Goal: Task Accomplishment & Management: Manage account settings

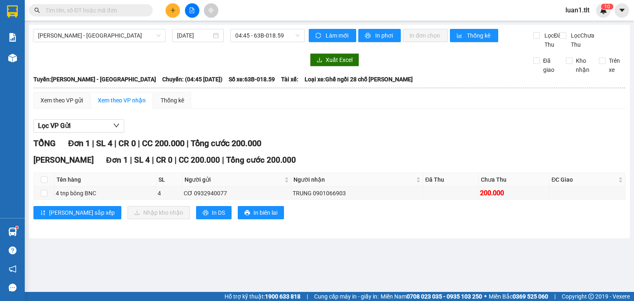
click at [100, 18] on div "Kết quả tìm kiếm ( 0 ) Bộ lọc Ngày tạo đơn gần nhất No Data luan1.tlt 1 0" at bounding box center [317, 10] width 634 height 21
click at [101, 16] on span at bounding box center [91, 10] width 124 height 12
click at [105, 13] on span at bounding box center [91, 10] width 124 height 12
click at [105, 13] on input "text" at bounding box center [93, 10] width 97 height 9
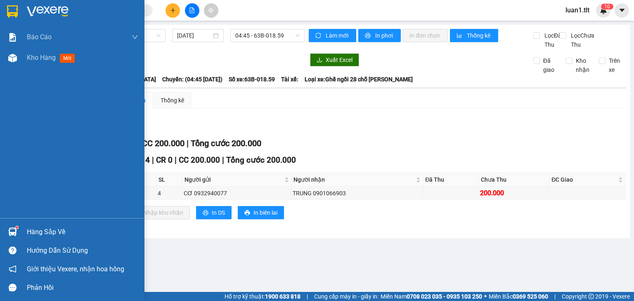
drag, startPoint x: 10, startPoint y: 5, endPoint x: 22, endPoint y: 0, distance: 12.8
click at [12, 5] on div at bounding box center [12, 11] width 14 height 14
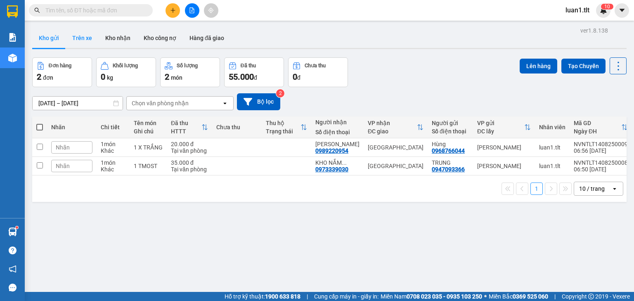
click at [76, 36] on button "Trên xe" at bounding box center [82, 38] width 33 height 20
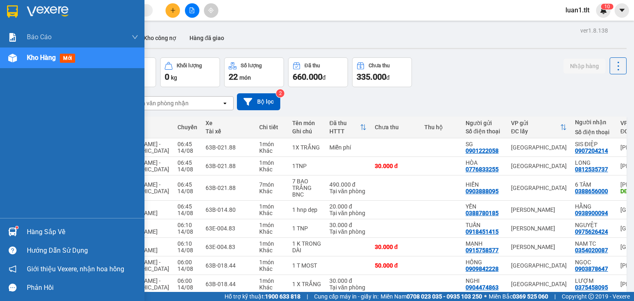
drag, startPoint x: 10, startPoint y: 11, endPoint x: 43, endPoint y: 0, distance: 34.3
click at [11, 11] on img at bounding box center [12, 11] width 11 height 12
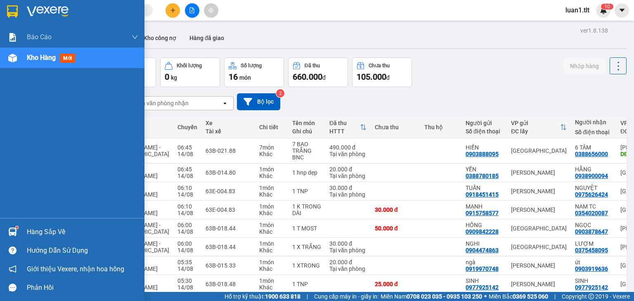
click at [4, 5] on div at bounding box center [72, 13] width 144 height 27
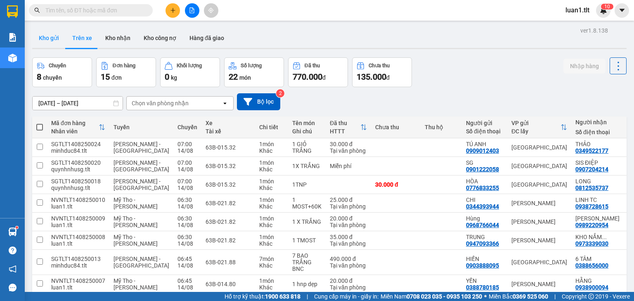
click at [45, 31] on button "Kho gửi" at bounding box center [48, 38] width 33 height 20
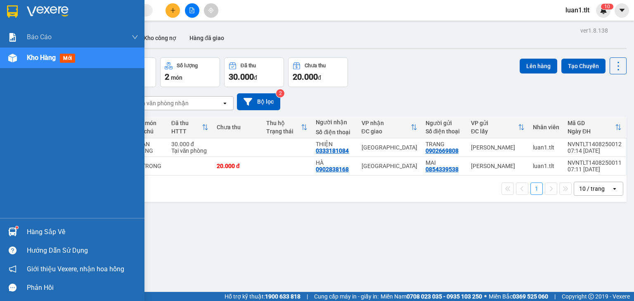
click at [13, 13] on img at bounding box center [12, 11] width 11 height 12
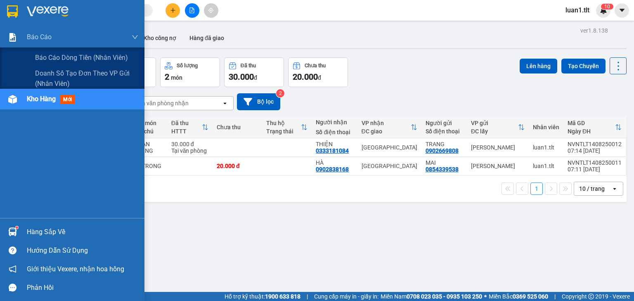
click at [3, 23] on div at bounding box center [72, 13] width 144 height 27
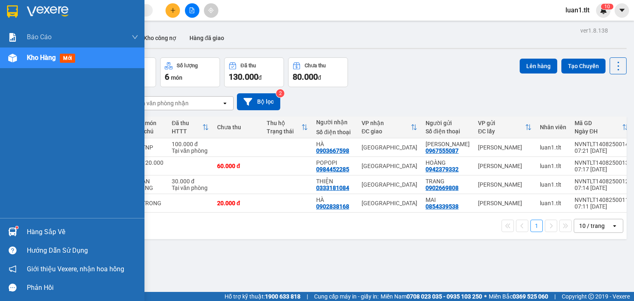
click at [10, 225] on div at bounding box center [12, 231] width 14 height 14
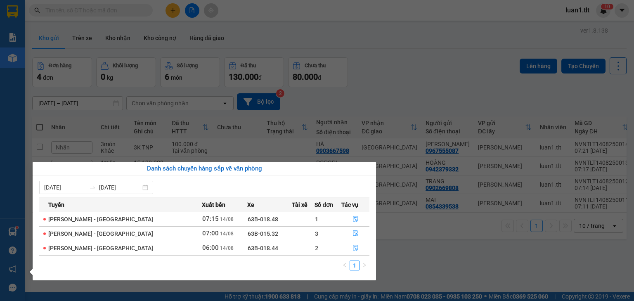
click at [428, 260] on section "Kết quả tìm kiếm ( 0 ) Bộ lọc Ngày tạo đơn gần nhất No Data luan1.tlt 1 0 Báo c…" at bounding box center [317, 150] width 634 height 301
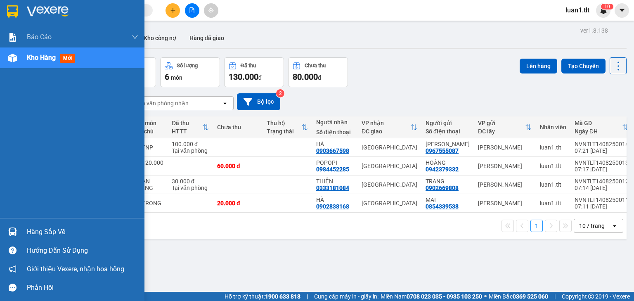
click at [9, 18] on div at bounding box center [12, 11] width 14 height 14
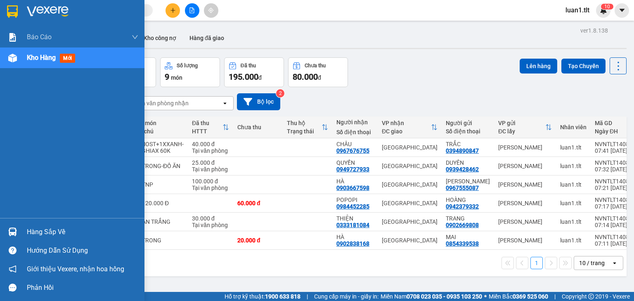
click at [5, 18] on div at bounding box center [72, 13] width 144 height 27
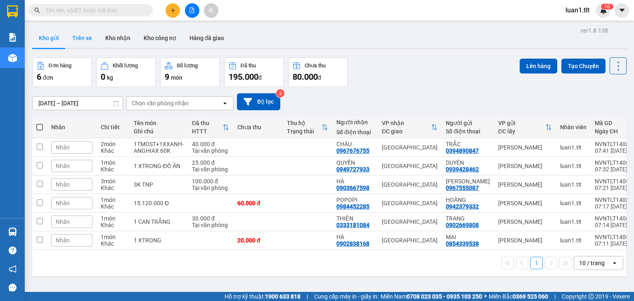
click at [78, 33] on button "Trên xe" at bounding box center [82, 38] width 33 height 20
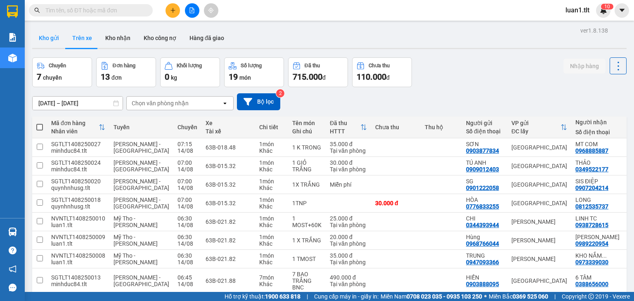
click at [51, 40] on button "Kho gửi" at bounding box center [48, 38] width 33 height 20
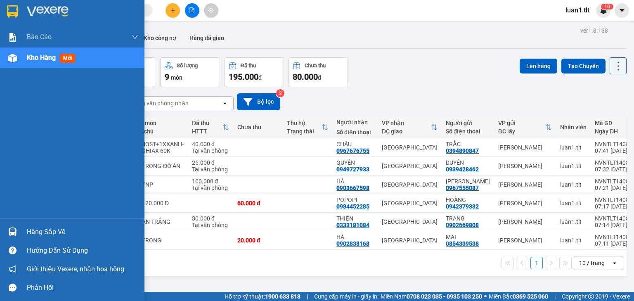
click at [13, 14] on img at bounding box center [12, 11] width 11 height 12
click at [17, 7] on img at bounding box center [12, 11] width 11 height 12
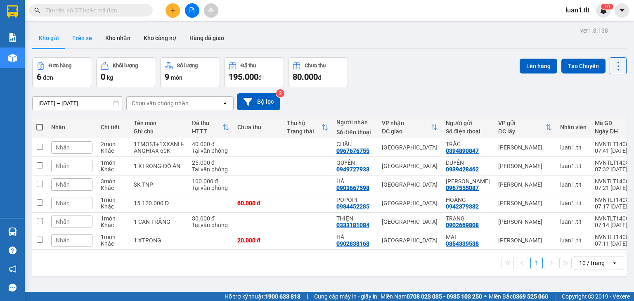
click at [79, 37] on button "Trên xe" at bounding box center [82, 38] width 33 height 20
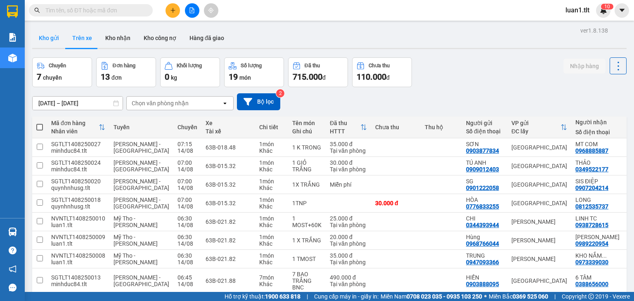
click at [41, 34] on button "Kho gửi" at bounding box center [48, 38] width 33 height 20
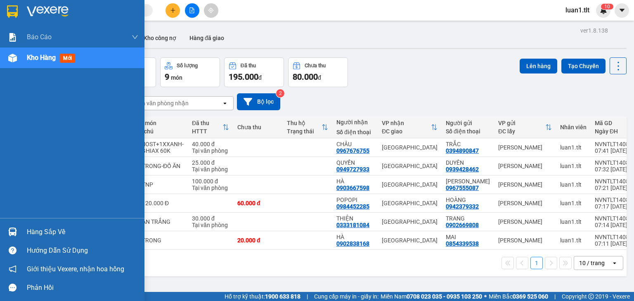
click at [19, 7] on div at bounding box center [12, 11] width 14 height 14
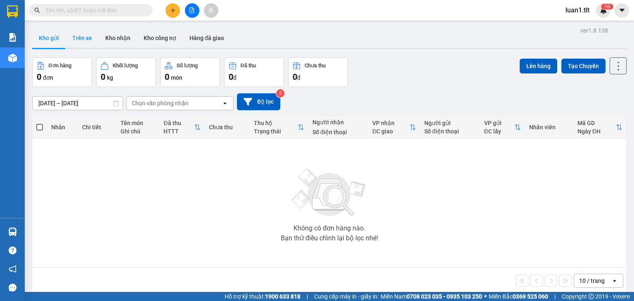
click at [78, 37] on button "Trên xe" at bounding box center [82, 38] width 33 height 20
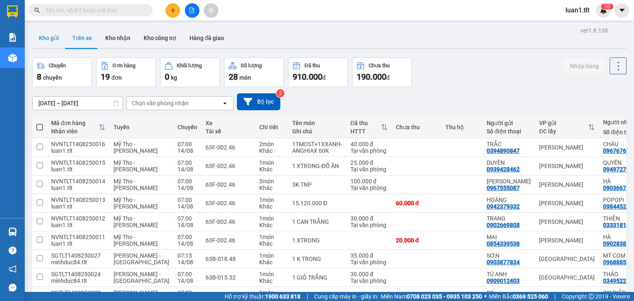
click at [48, 38] on button "Kho gửi" at bounding box center [48, 38] width 33 height 20
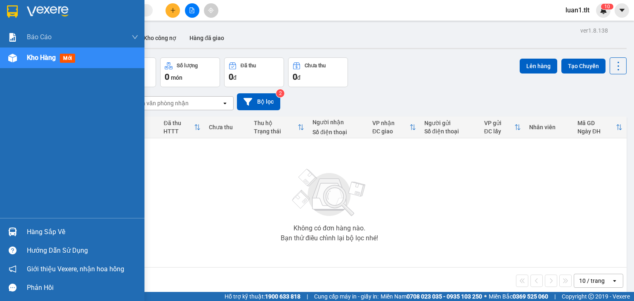
click at [3, 5] on div at bounding box center [72, 13] width 144 height 27
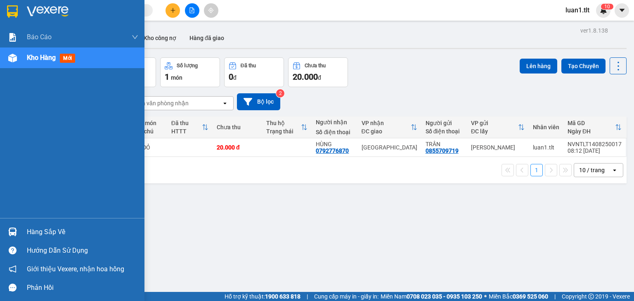
click at [23, 13] on div at bounding box center [72, 13] width 144 height 27
click at [18, 10] on div at bounding box center [12, 11] width 14 height 14
click at [9, 5] on img at bounding box center [12, 11] width 11 height 12
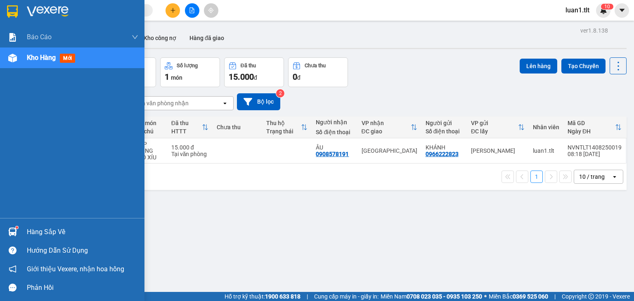
click at [13, 14] on img at bounding box center [12, 11] width 11 height 12
click at [26, 18] on div at bounding box center [72, 13] width 144 height 27
click at [20, 233] on div "Hàng sắp về" at bounding box center [72, 231] width 144 height 19
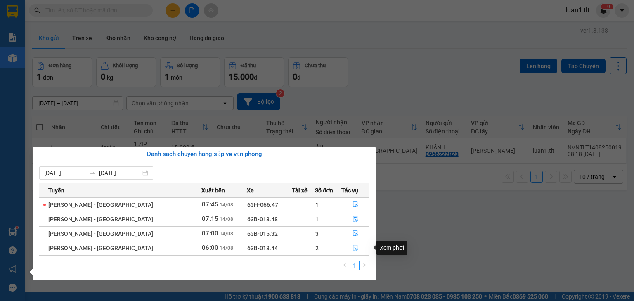
click at [352, 245] on icon "file-done" at bounding box center [355, 248] width 6 height 6
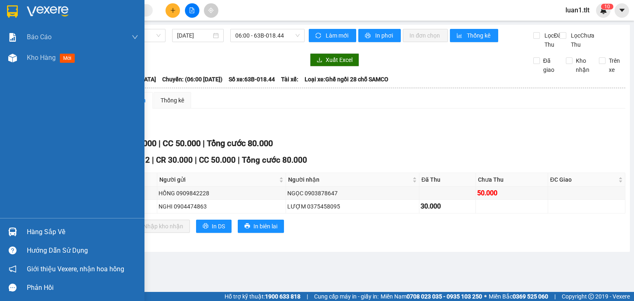
click at [13, 231] on img at bounding box center [12, 231] width 9 height 9
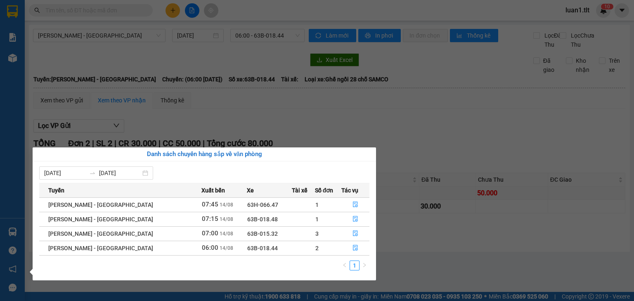
click at [417, 263] on section "Kết quả tìm kiếm ( 0 ) Bộ lọc Ngày tạo đơn gần nhất No Data luan1.tlt 1 0 Báo c…" at bounding box center [317, 150] width 634 height 301
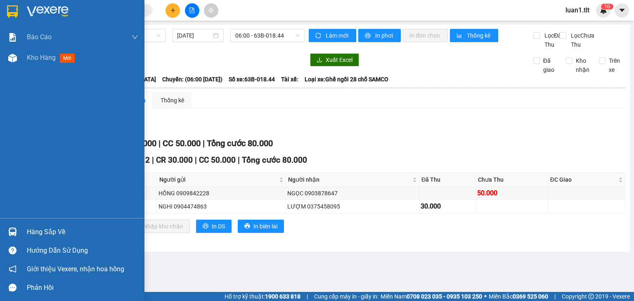
click at [10, 11] on img at bounding box center [12, 11] width 11 height 12
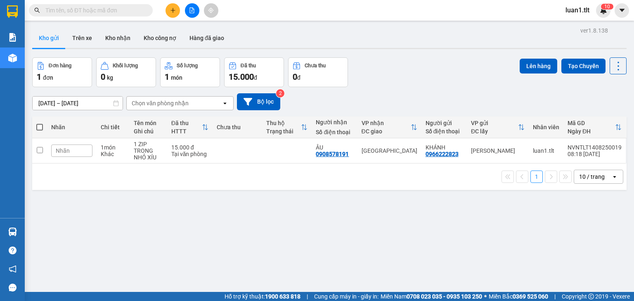
click at [78, 7] on input "text" at bounding box center [93, 10] width 97 height 9
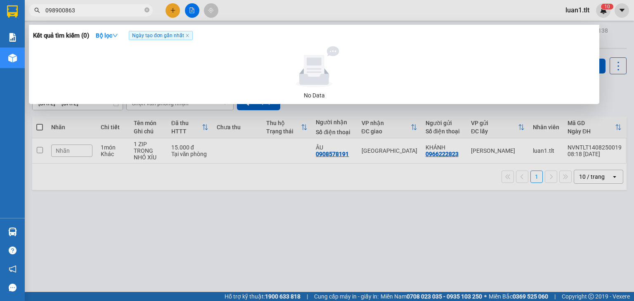
type input "0989008639"
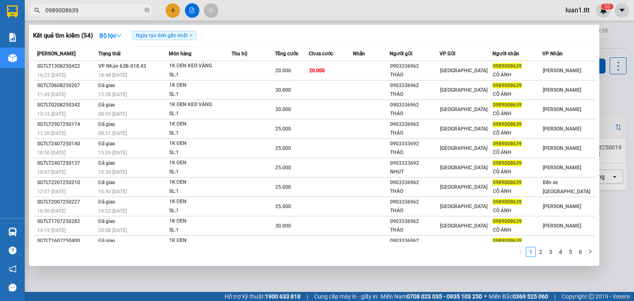
click at [142, 8] on input "0989008639" at bounding box center [93, 10] width 97 height 9
click at [146, 11] on icon "close-circle" at bounding box center [146, 9] width 5 height 5
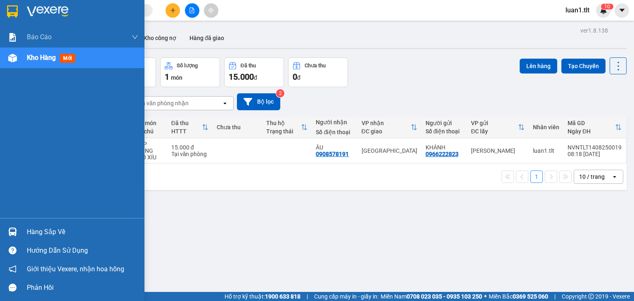
click at [11, 17] on img at bounding box center [12, 11] width 11 height 12
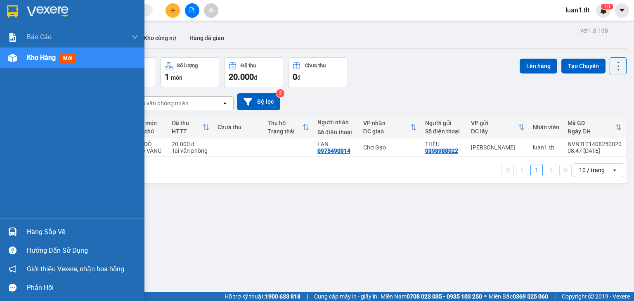
click at [19, 14] on div at bounding box center [12, 11] width 14 height 14
click at [7, 14] on img at bounding box center [12, 11] width 11 height 12
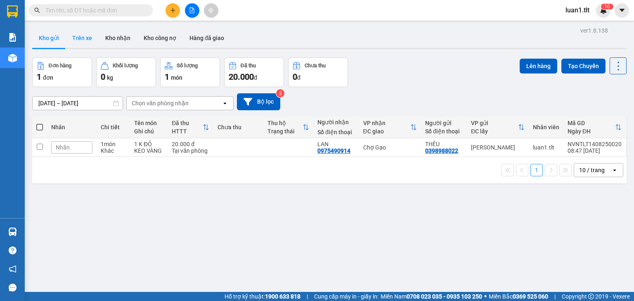
click at [82, 33] on button "Trên xe" at bounding box center [82, 38] width 33 height 20
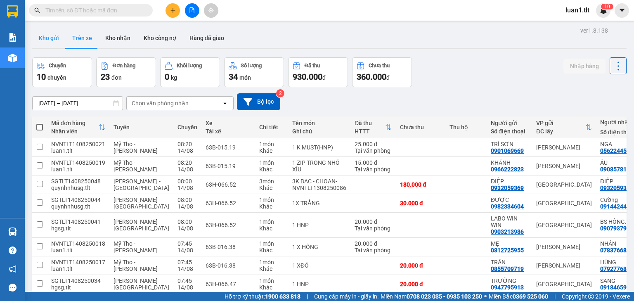
click at [46, 37] on button "Kho gửi" at bounding box center [48, 38] width 33 height 20
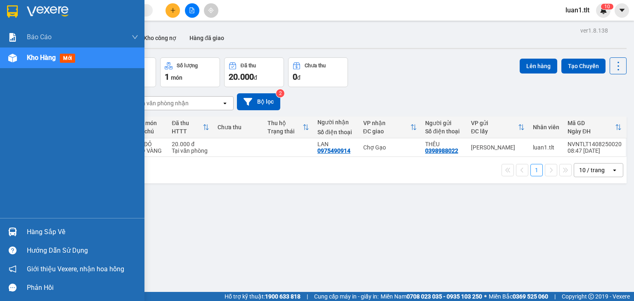
drag, startPoint x: 17, startPoint y: 222, endPoint x: 87, endPoint y: 223, distance: 69.3
click at [16, 222] on div "Hàng sắp về Hướng dẫn sử dụng Giới thiệu Vexere, nhận hoa hồng Phản hồi" at bounding box center [72, 257] width 144 height 79
click at [12, 230] on img at bounding box center [12, 231] width 9 height 9
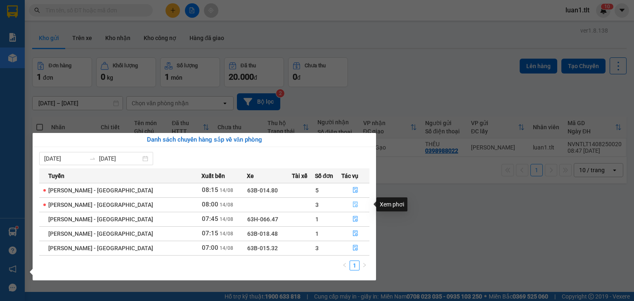
click at [353, 203] on icon "file-done" at bounding box center [355, 205] width 5 height 6
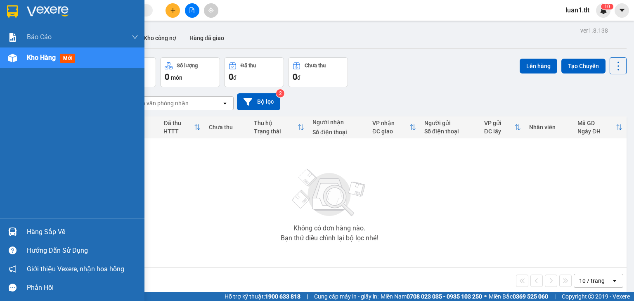
drag, startPoint x: 22, startPoint y: 12, endPoint x: 127, endPoint y: 61, distance: 115.9
click at [22, 12] on div at bounding box center [72, 13] width 144 height 27
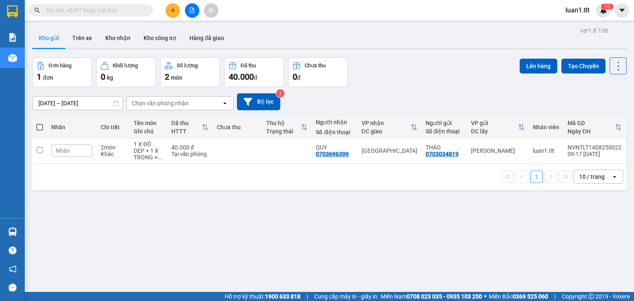
click at [30, 22] on main "ver 1.8.138 Kho gửi Trên xe Kho nhận Kho công nợ Hàng đã giao Đơn hàng 1 đơn Kh…" at bounding box center [317, 146] width 634 height 292
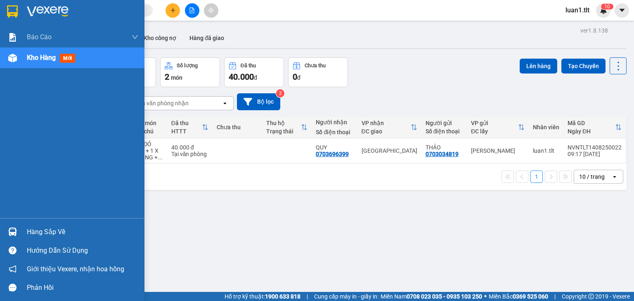
click at [10, 5] on img at bounding box center [12, 11] width 11 height 12
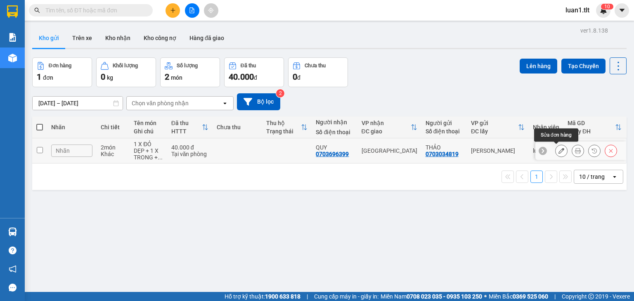
click at [558, 151] on icon at bounding box center [561, 151] width 6 height 6
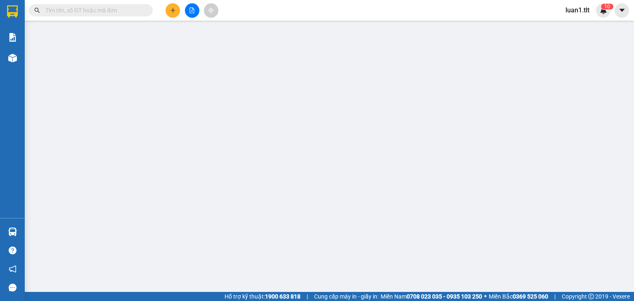
type input "0703034819"
type input "THẢO"
type input "0703696399"
type input "QUY"
type input "40.000"
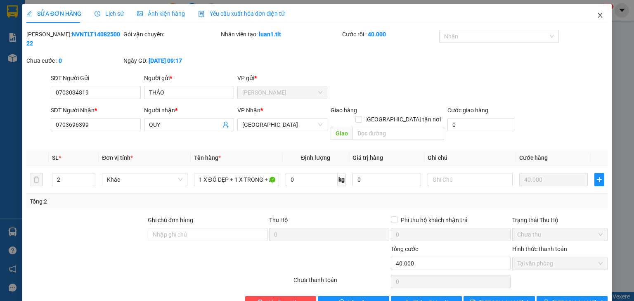
click at [596, 15] on icon "close" at bounding box center [599, 15] width 7 height 7
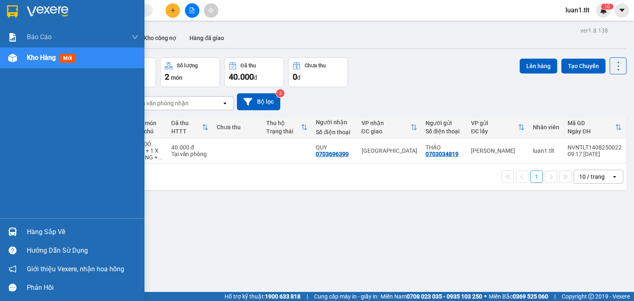
click at [7, 5] on div at bounding box center [12, 11] width 14 height 14
click at [15, 13] on img at bounding box center [12, 11] width 11 height 12
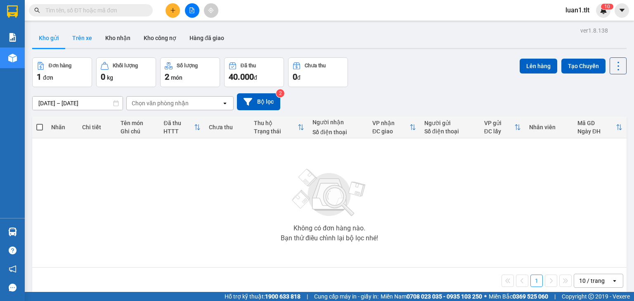
click at [84, 36] on button "Trên xe" at bounding box center [82, 38] width 33 height 20
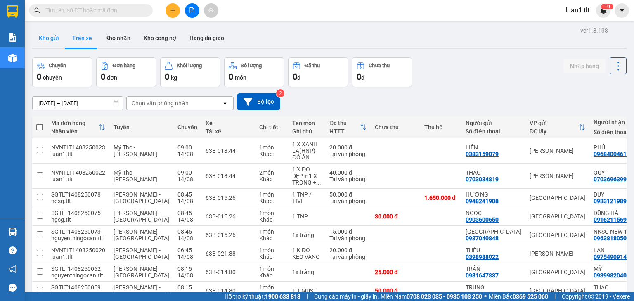
click at [52, 40] on button "Kho gửi" at bounding box center [48, 38] width 33 height 20
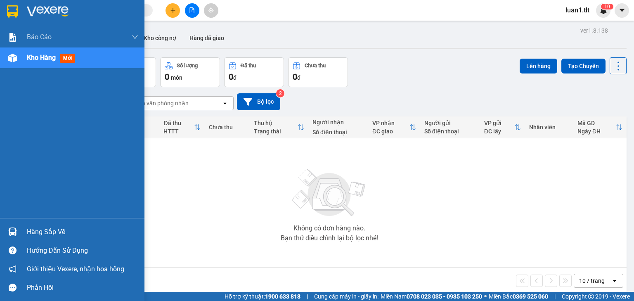
click at [16, 22] on div at bounding box center [72, 13] width 144 height 27
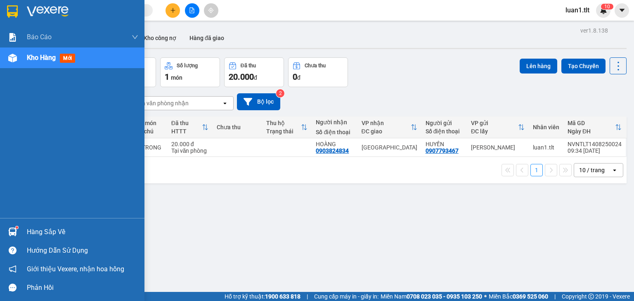
click at [3, 12] on div at bounding box center [72, 13] width 144 height 27
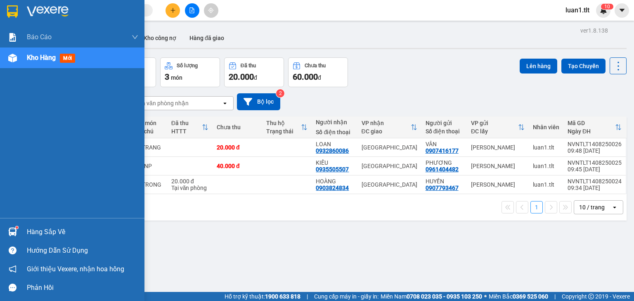
click at [10, 5] on img at bounding box center [12, 11] width 11 height 12
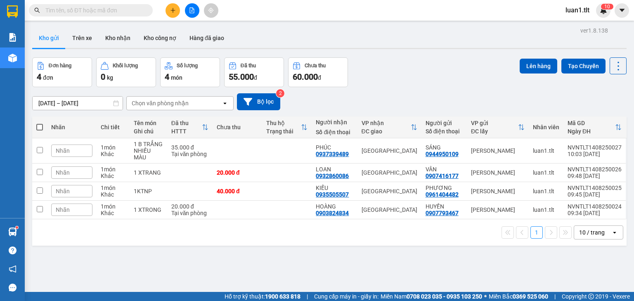
click at [12, 18] on div at bounding box center [12, 11] width 14 height 14
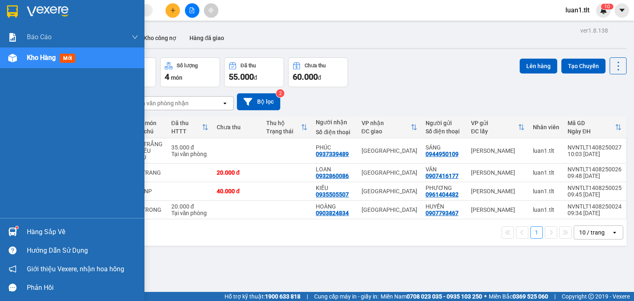
click at [8, 11] on img at bounding box center [12, 11] width 11 height 12
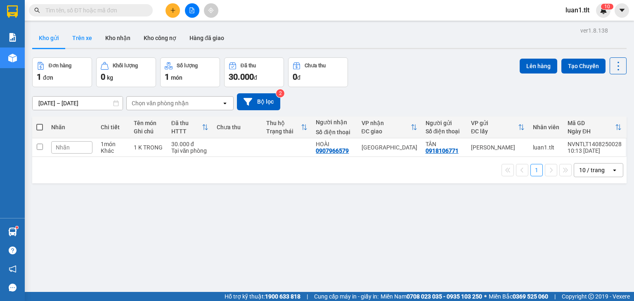
click at [78, 31] on button "Trên xe" at bounding box center [82, 38] width 33 height 20
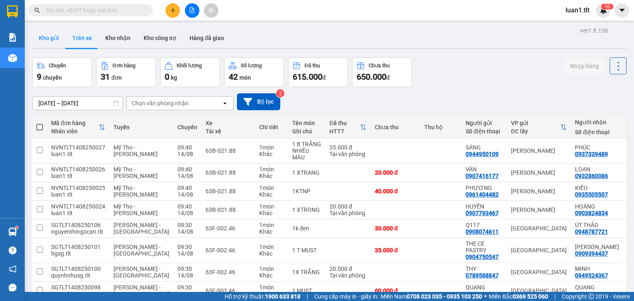
click at [53, 31] on button "Kho gửi" at bounding box center [48, 38] width 33 height 20
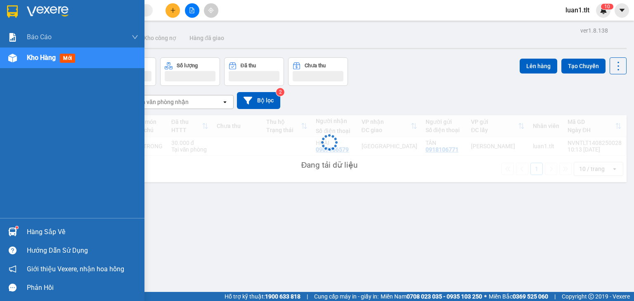
click at [9, 5] on img at bounding box center [12, 11] width 11 height 12
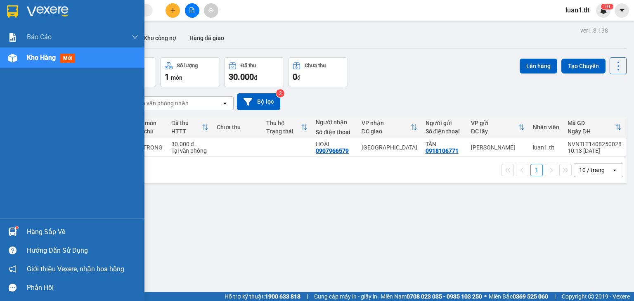
click at [12, 14] on img at bounding box center [12, 11] width 11 height 12
click at [19, 232] on div at bounding box center [12, 231] width 14 height 14
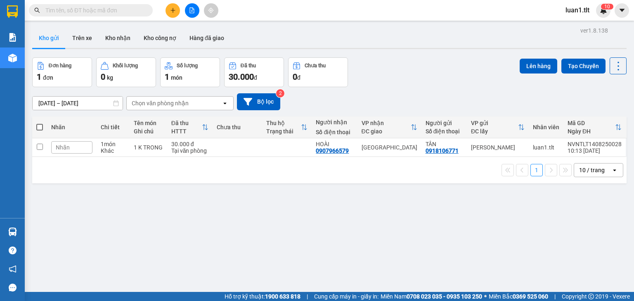
click at [409, 223] on section "Kết quả tìm kiếm ( 54 ) Bộ lọc Ngày tạo đơn gần nhất Mã ĐH Trạng thái Món hàng …" at bounding box center [317, 150] width 634 height 301
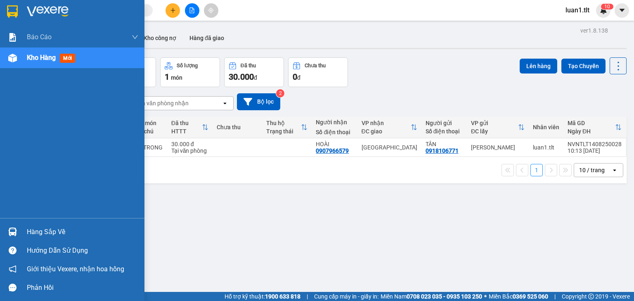
click at [21, 9] on div at bounding box center [72, 13] width 144 height 27
click at [29, 229] on div "Hàng sắp về" at bounding box center [82, 232] width 111 height 12
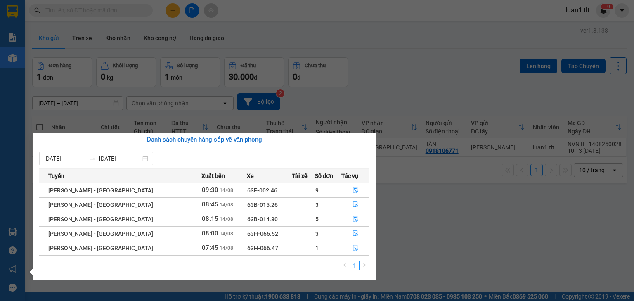
click at [439, 241] on section "Kết quả tìm kiếm ( 54 ) Bộ lọc Ngày tạo đơn gần nhất Mã ĐH Trạng thái Món hàng …" at bounding box center [317, 150] width 634 height 301
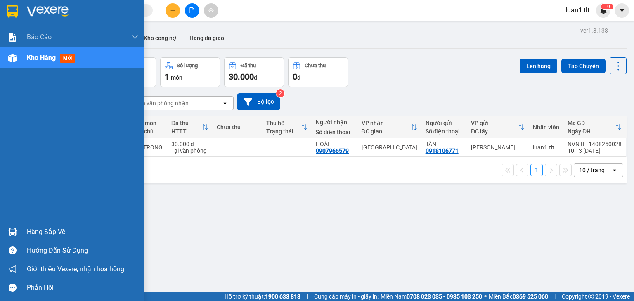
click at [19, 16] on div at bounding box center [12, 11] width 14 height 14
click at [19, 15] on div at bounding box center [12, 11] width 14 height 14
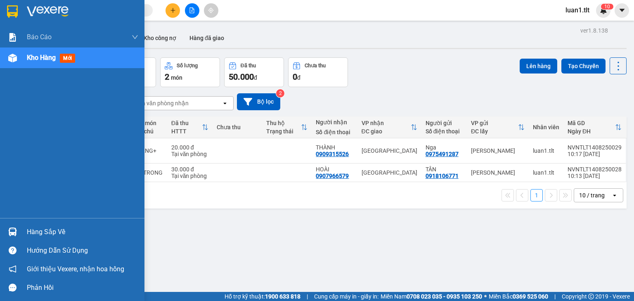
click at [18, 12] on div at bounding box center [12, 11] width 14 height 14
click at [2, 14] on div at bounding box center [72, 13] width 144 height 27
click at [12, 226] on div at bounding box center [12, 231] width 14 height 14
click at [9, 11] on div "Báo cáo Báo cáo dòng tiền (Nhân Viên) Doanh số tạo đơn theo VP gửi (nhân viên) …" at bounding box center [72, 150] width 144 height 301
drag, startPoint x: 11, startPoint y: 10, endPoint x: 16, endPoint y: 2, distance: 9.8
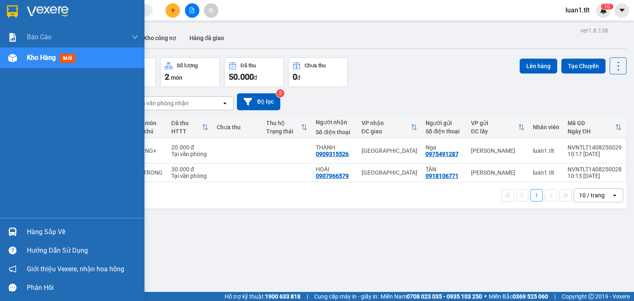
click at [11, 10] on img at bounding box center [12, 11] width 11 height 12
